Goal: Navigation & Orientation: Find specific page/section

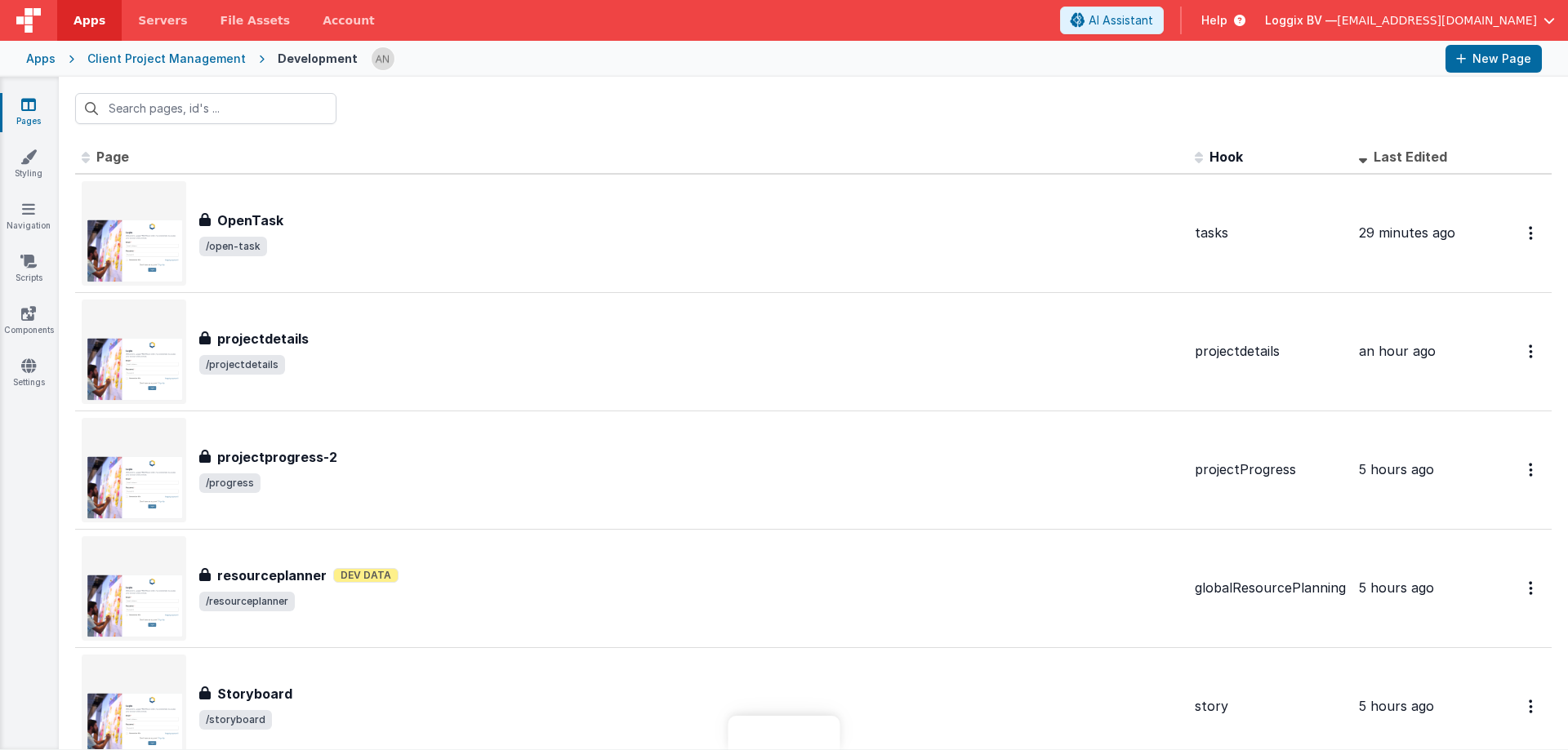
click at [28, 115] on link "Pages" at bounding box center [28, 112] width 59 height 33
click at [28, 107] on icon at bounding box center [29, 104] width 15 height 17
click at [38, 172] on link "Styling" at bounding box center [28, 164] width 59 height 33
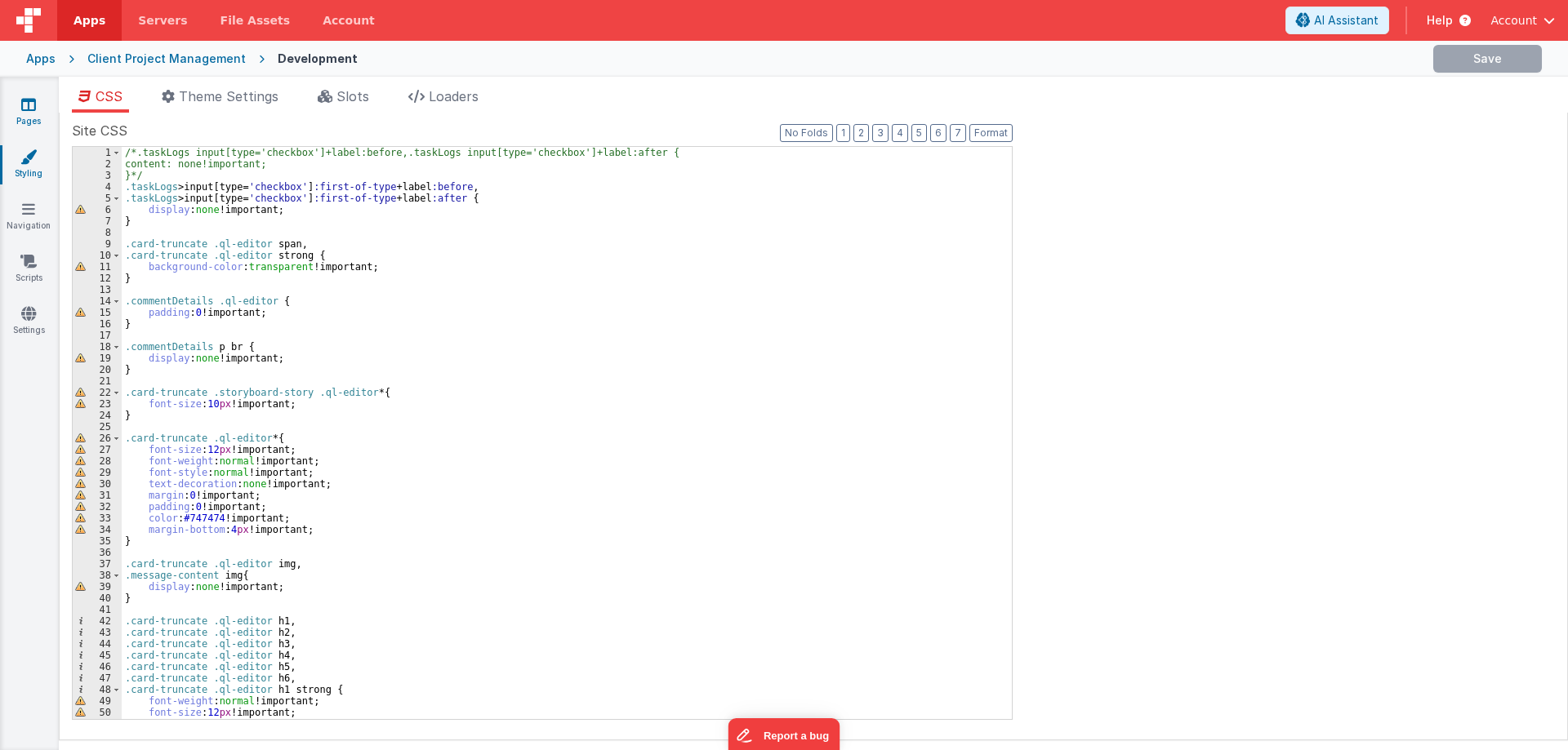
click at [27, 117] on link "Pages" at bounding box center [28, 112] width 59 height 33
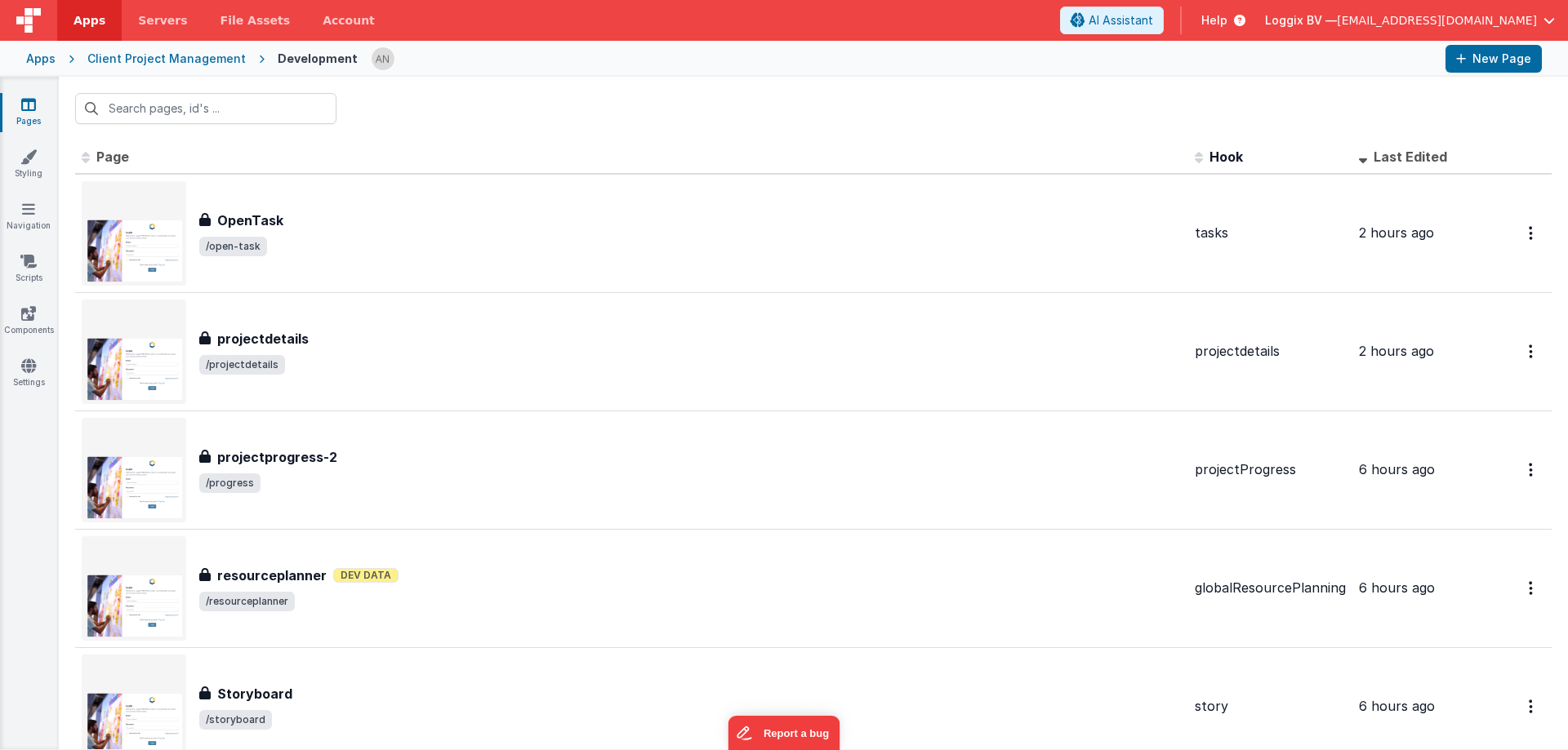
click at [382, 95] on div at bounding box center [813, 108] width 1509 height 63
click at [386, 94] on div at bounding box center [813, 108] width 1509 height 63
click at [416, 108] on div at bounding box center [813, 108] width 1509 height 63
click at [419, 93] on div at bounding box center [813, 108] width 1509 height 63
click at [413, 93] on div at bounding box center [813, 108] width 1509 height 63
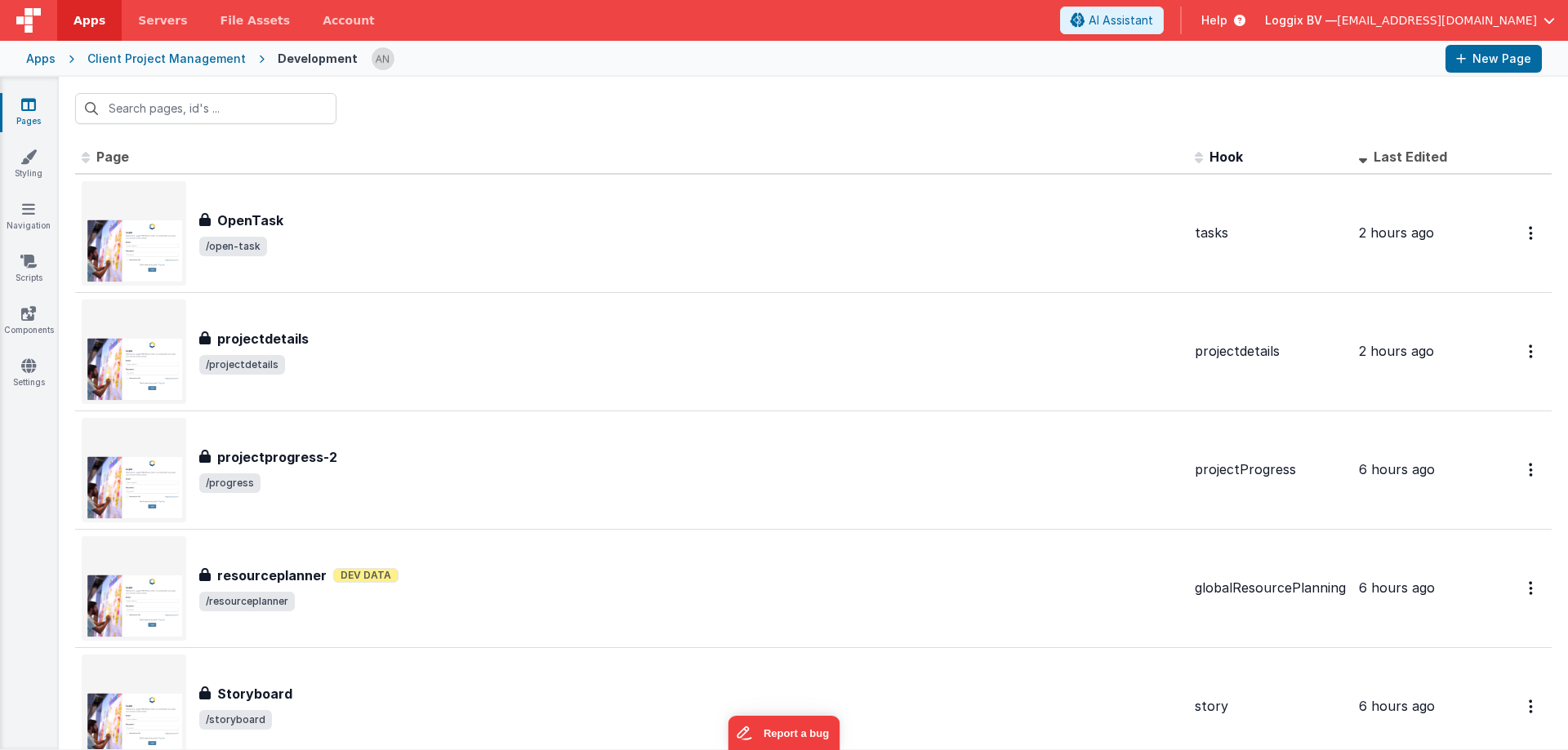
click at [413, 94] on div at bounding box center [813, 108] width 1509 height 63
click at [36, 160] on icon at bounding box center [29, 157] width 17 height 17
